Goal: Find specific page/section: Find specific page/section

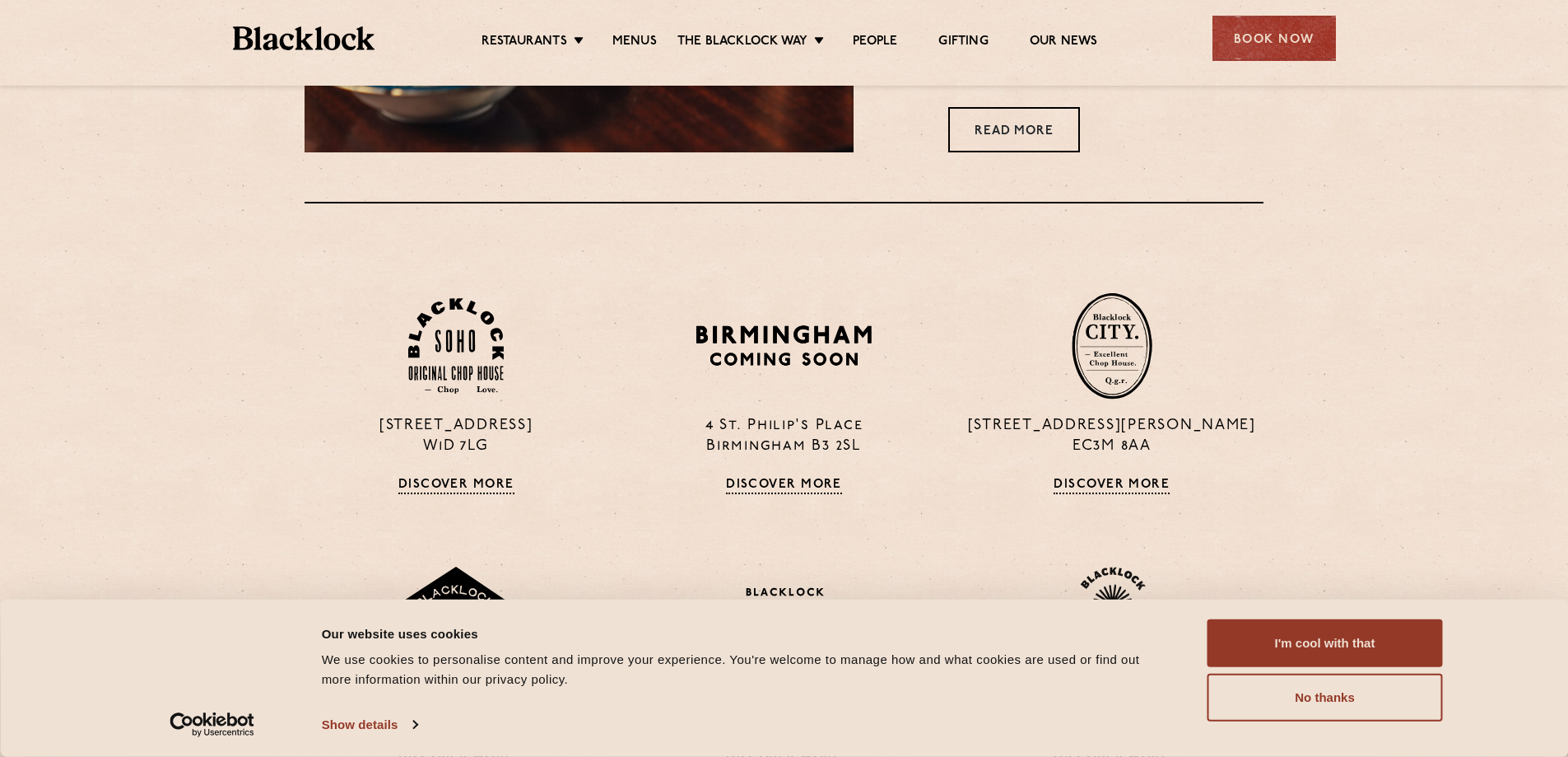
scroll to position [1400, 0]
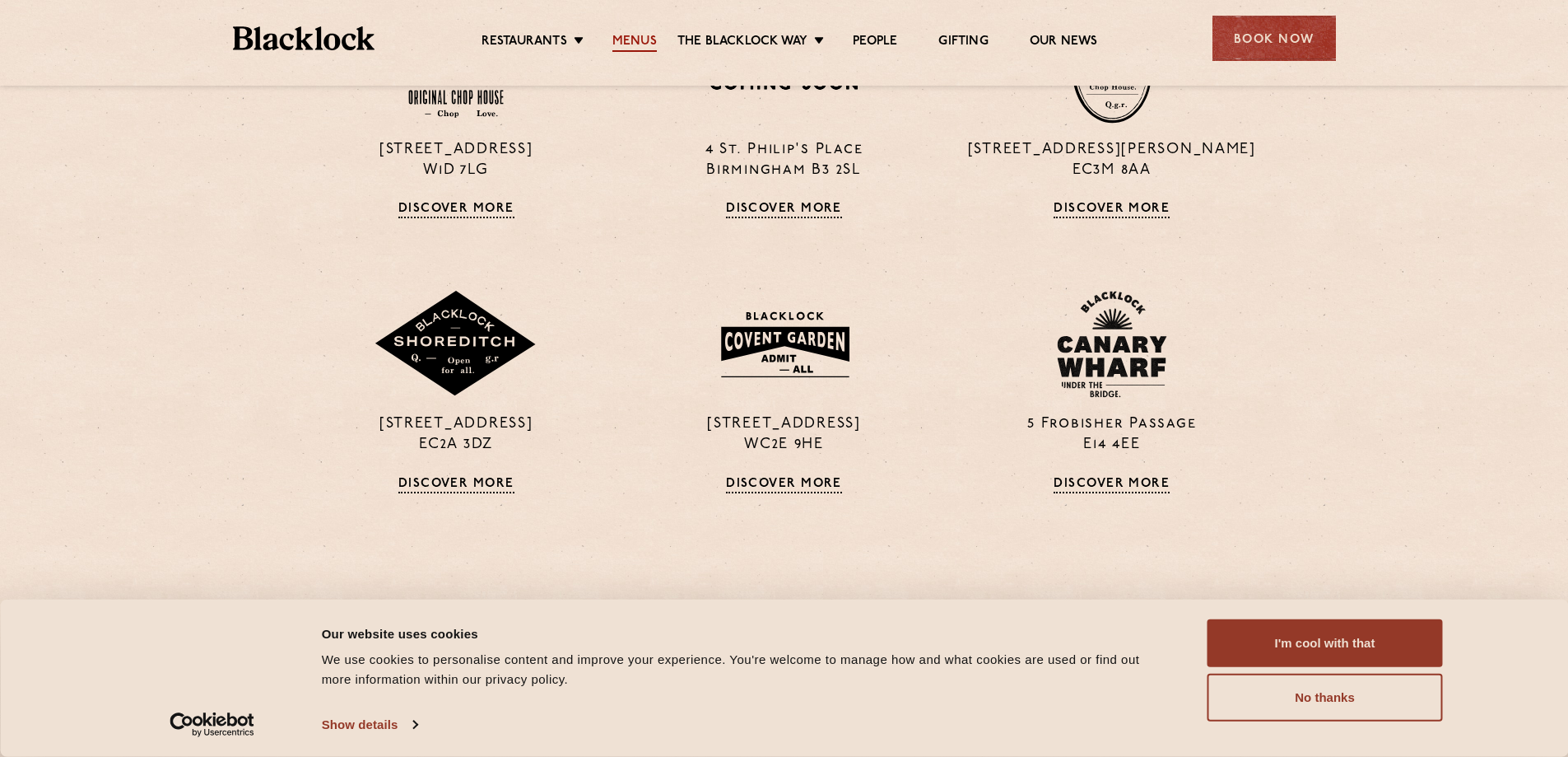
click at [634, 39] on link "Menus" at bounding box center [634, 42] width 44 height 18
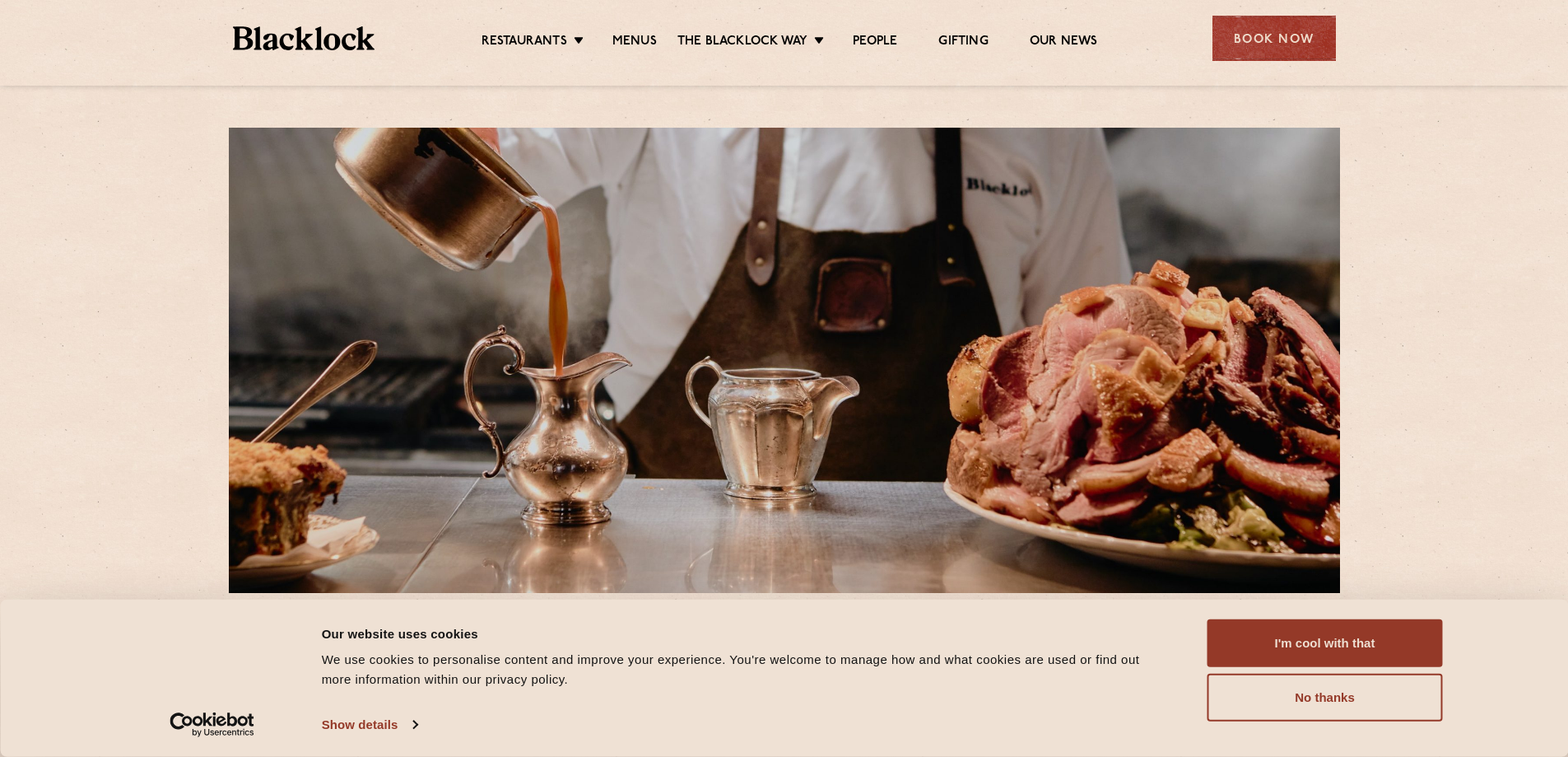
scroll to position [576, 0]
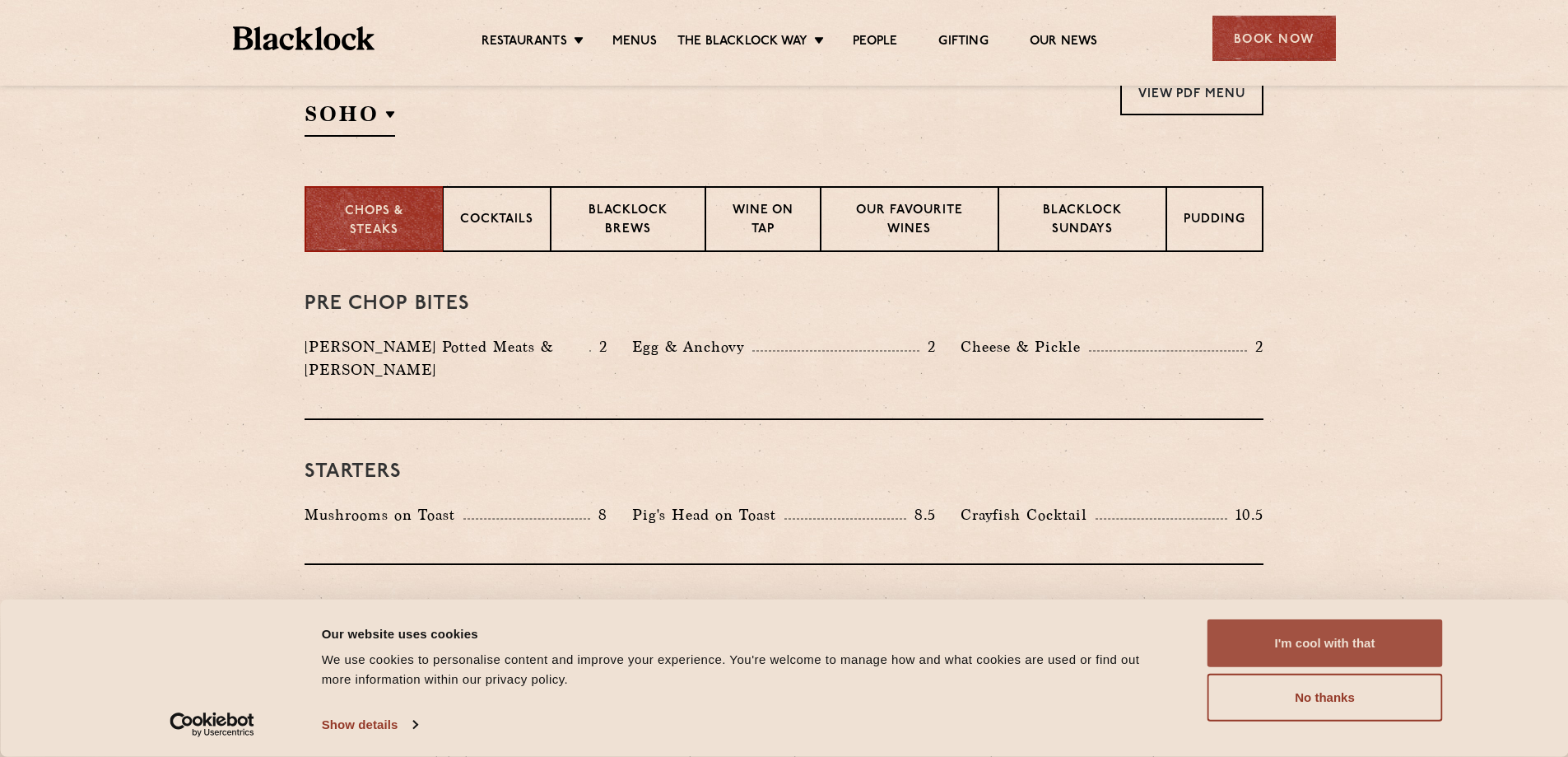
click at [1384, 651] on button "I'm cool with that" at bounding box center [1326, 643] width 235 height 48
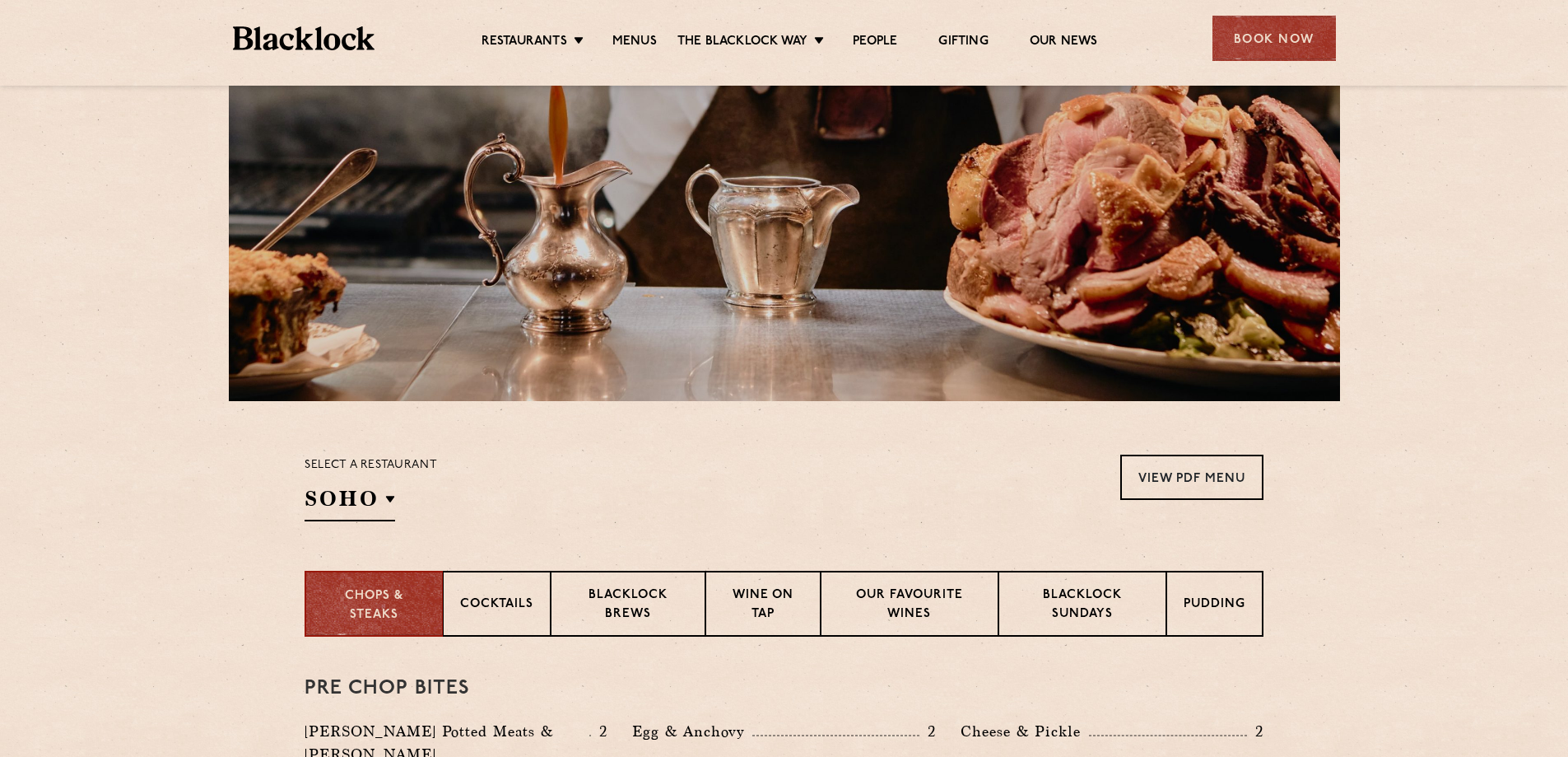
scroll to position [411, 0]
